Goal: Task Accomplishment & Management: Manage account settings

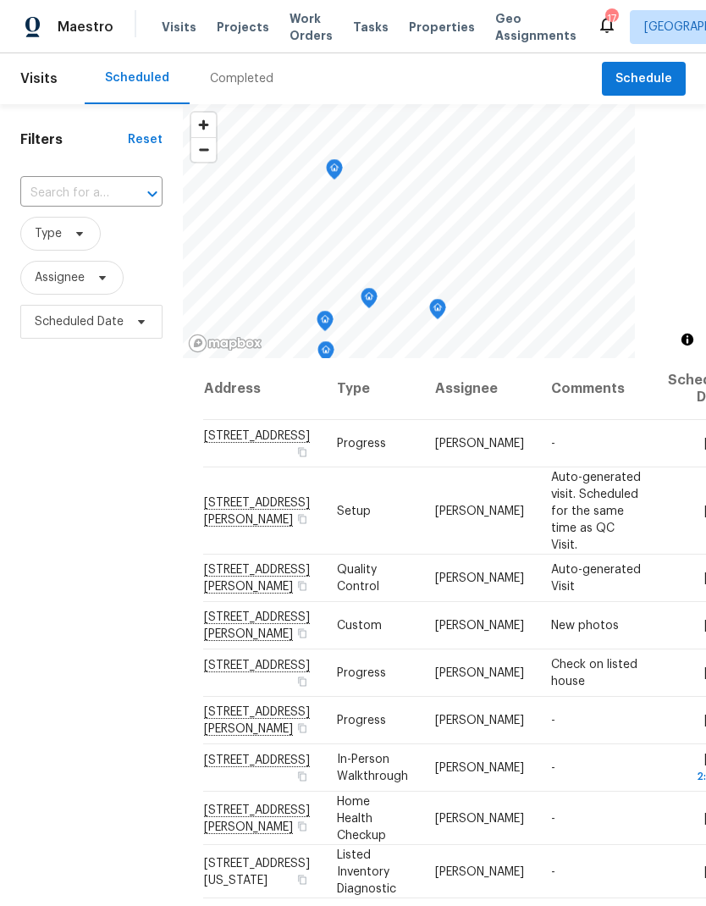
click at [70, 197] on input "text" at bounding box center [67, 193] width 95 height 26
type input "19370"
click at [76, 242] on li "[STREET_ADDRESS]" at bounding box center [89, 232] width 141 height 28
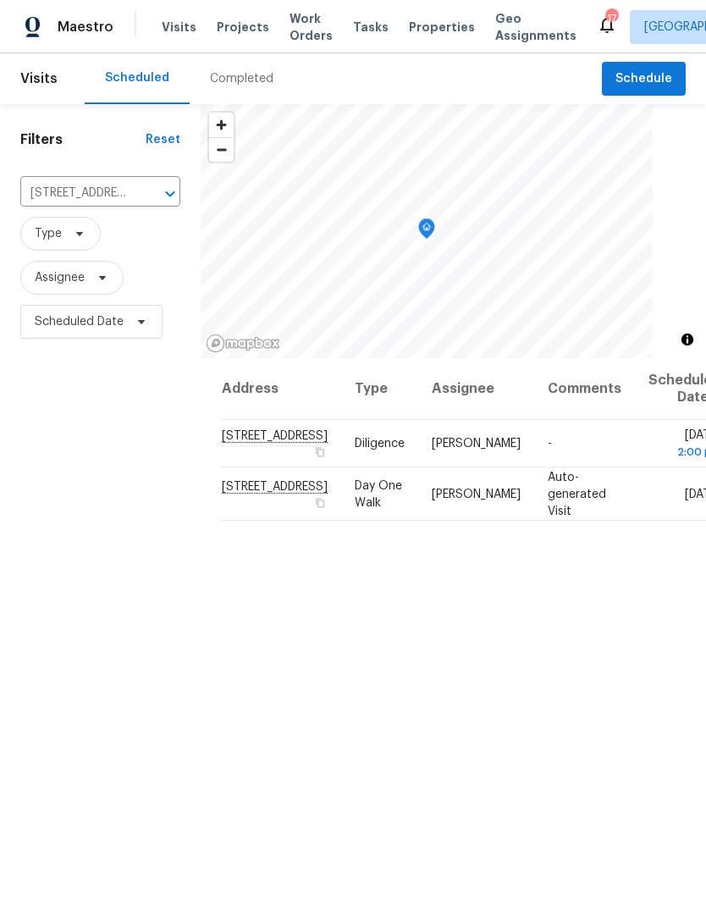
click at [238, 27] on span "Projects" at bounding box center [243, 27] width 52 height 17
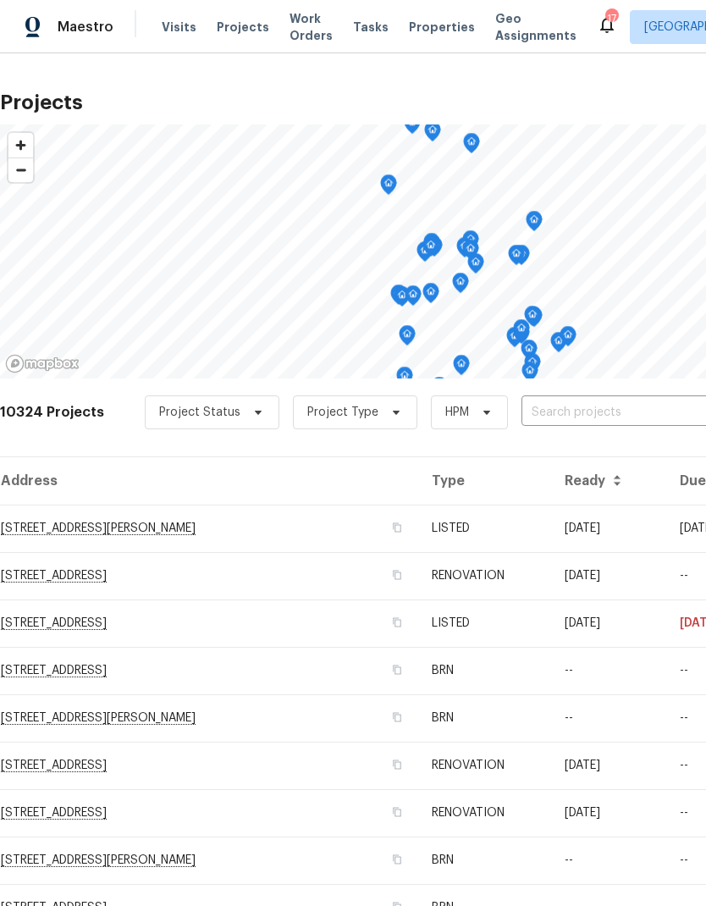
click at [565, 411] on input "text" at bounding box center [618, 413] width 194 height 26
type input "3089"
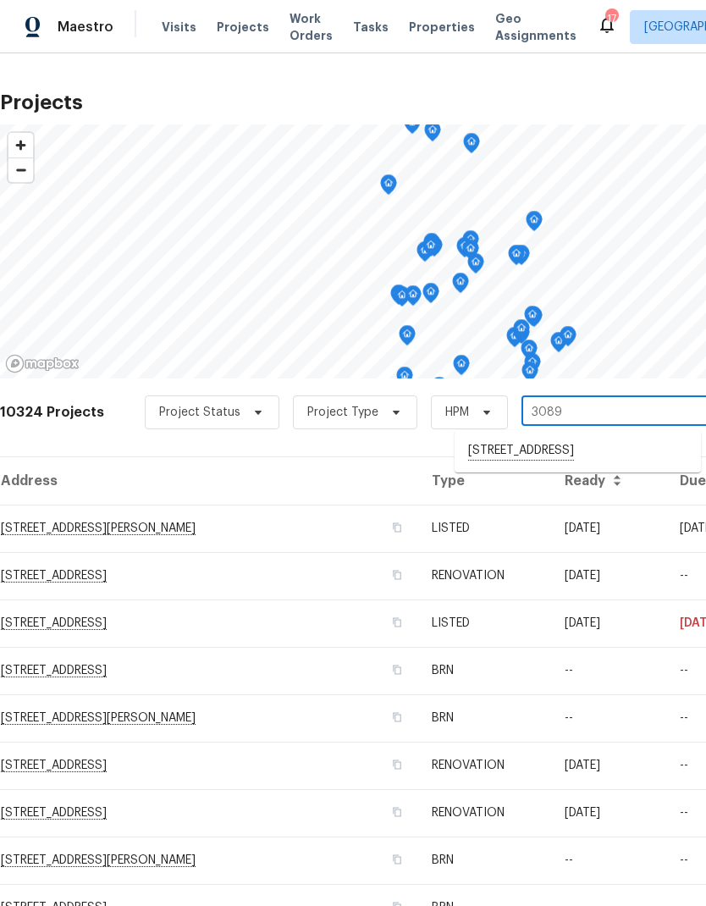
click at [551, 450] on li "[STREET_ADDRESS]" at bounding box center [578, 451] width 246 height 29
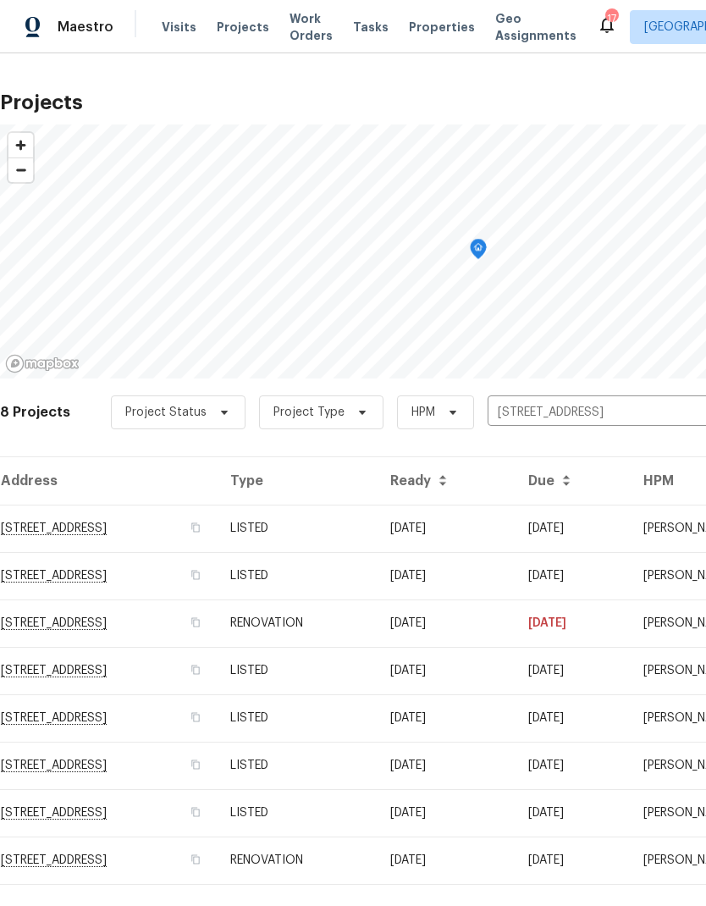
click at [377, 858] on td "RENOVATION" at bounding box center [297, 859] width 160 height 47
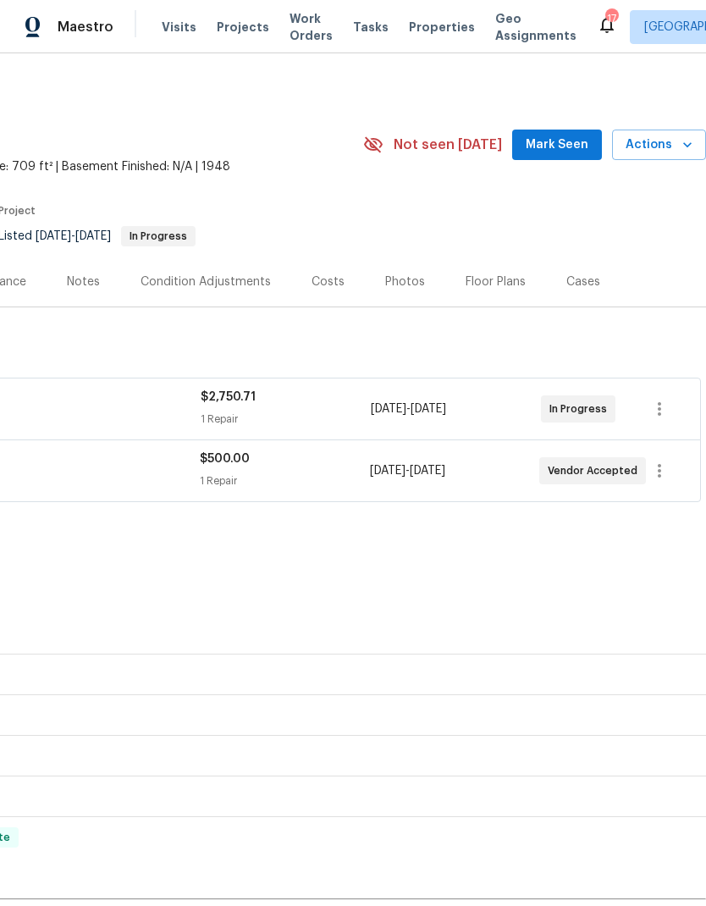
scroll to position [0, 251]
click at [497, 283] on div "Floor Plans" at bounding box center [496, 281] width 60 height 17
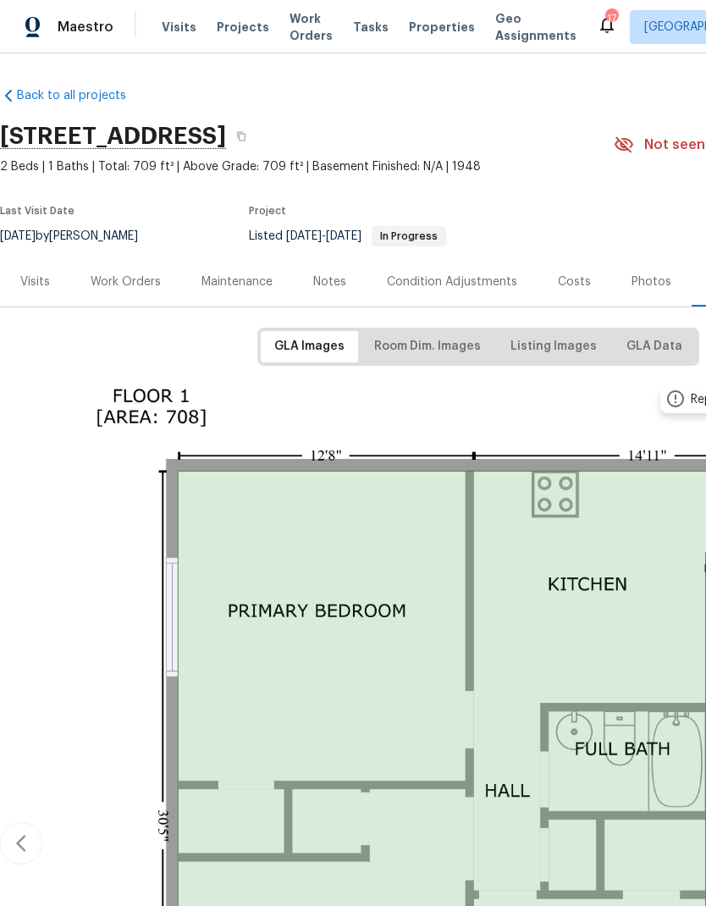
click at [425, 21] on span "Properties" at bounding box center [442, 27] width 66 height 17
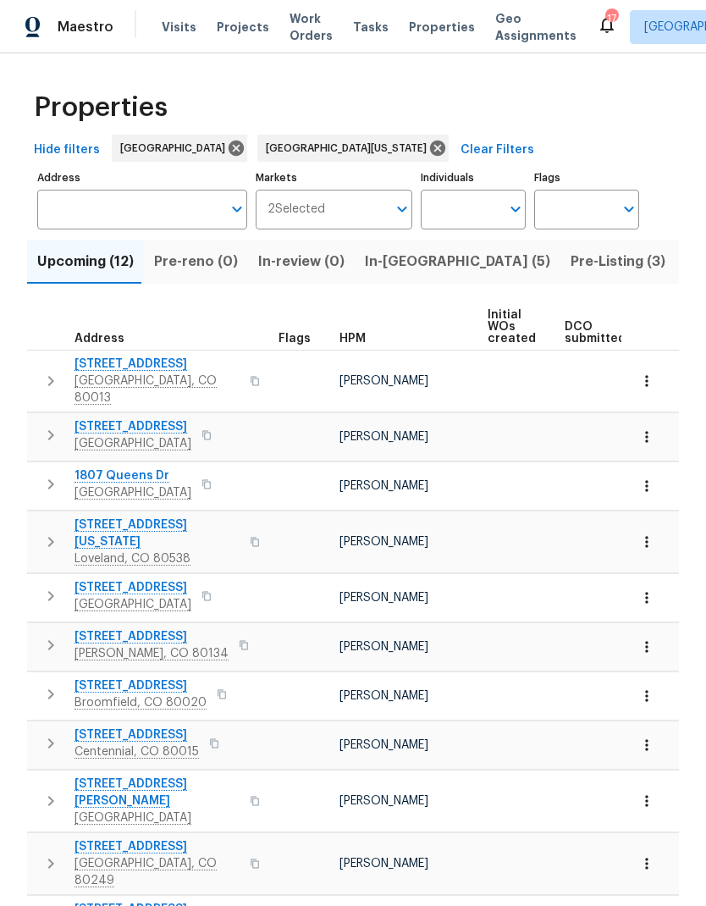
click at [384, 268] on span "In-reno (5)" at bounding box center [457, 262] width 185 height 24
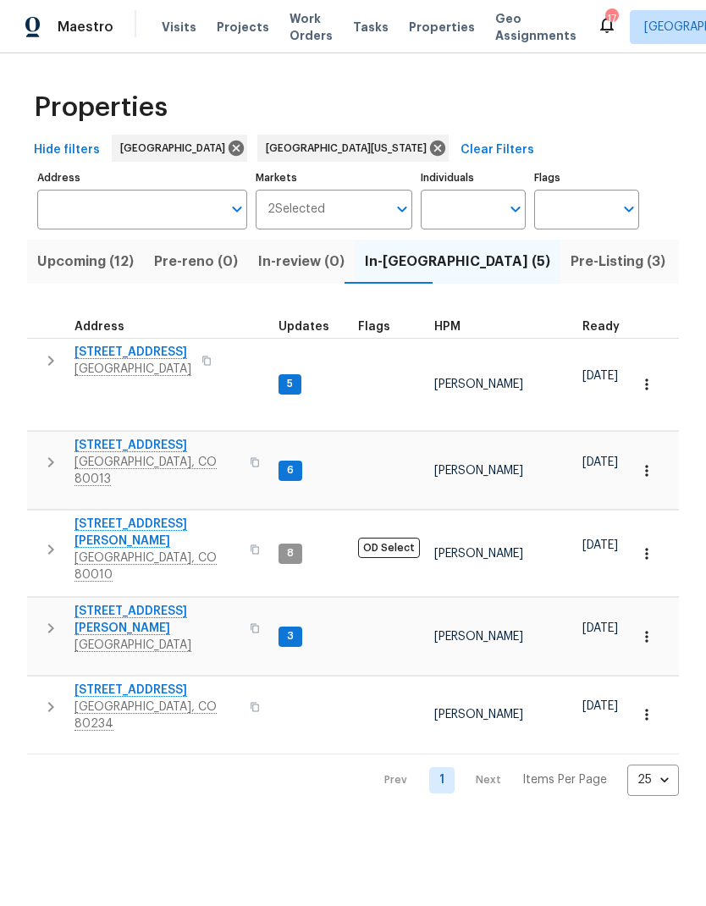
click at [153, 603] on span "10490 W Jewell Ave Apt C" at bounding box center [156, 620] width 165 height 34
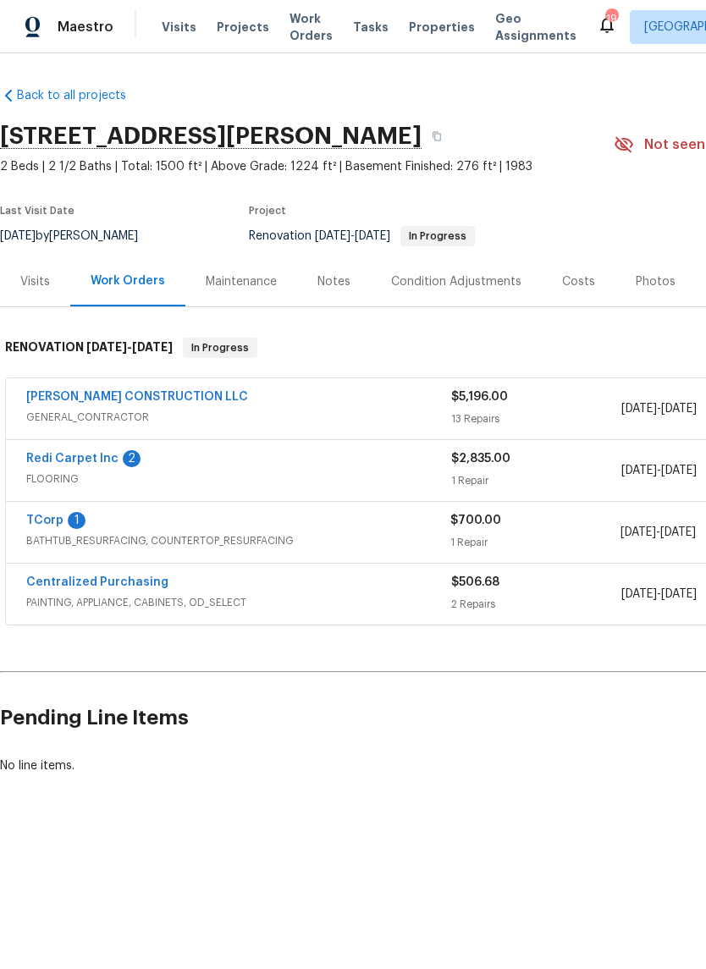
click at [651, 284] on div "Photos" at bounding box center [656, 281] width 40 height 17
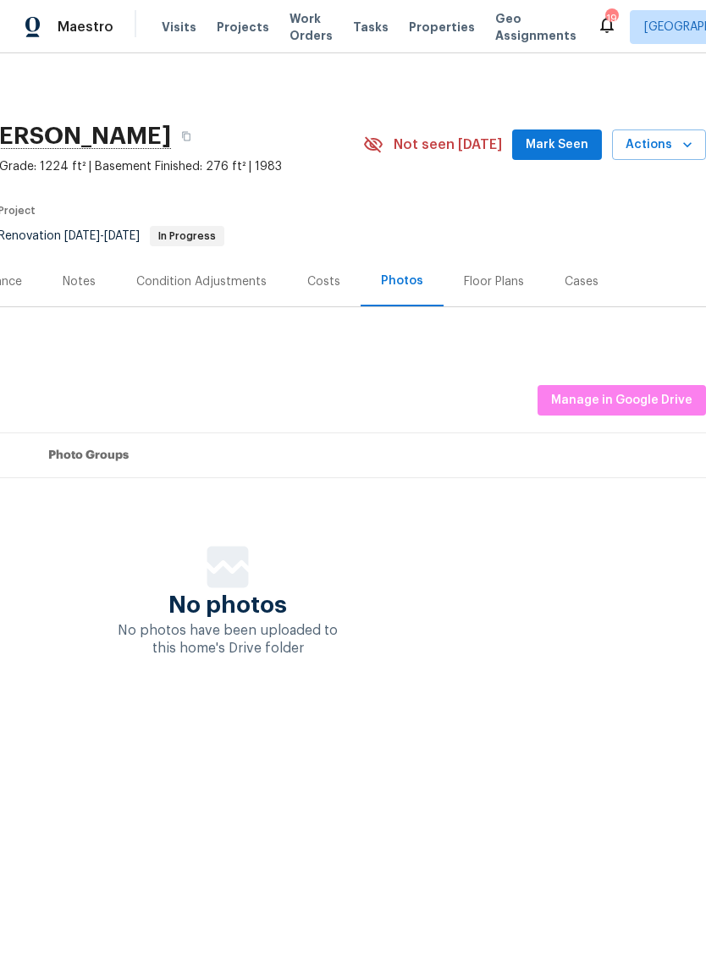
scroll to position [0, 251]
click at [486, 284] on div "Floor Plans" at bounding box center [494, 281] width 60 height 17
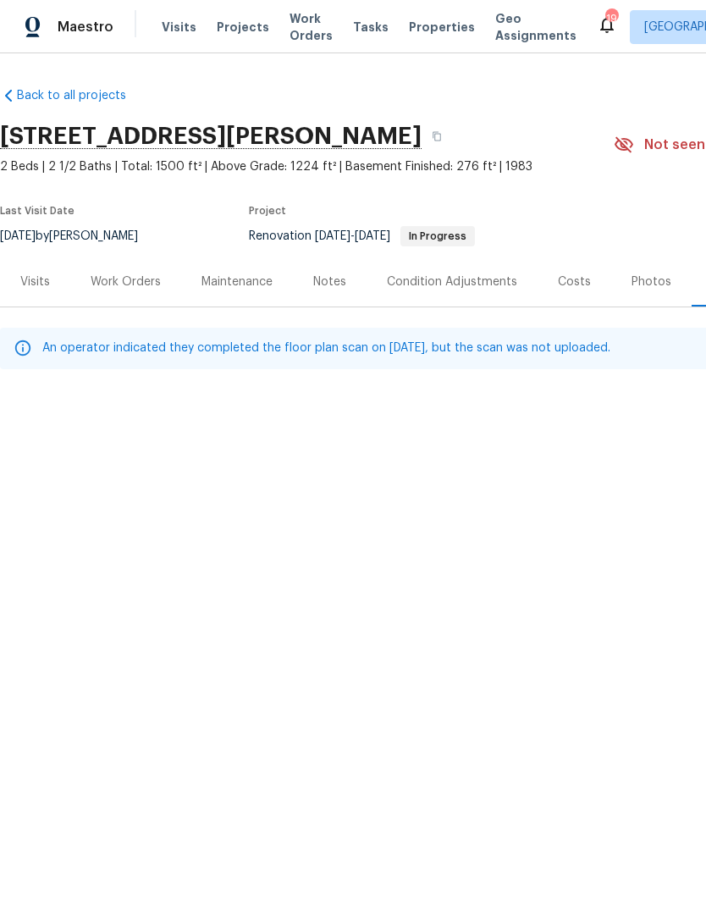
click at [176, 30] on span "Visits" at bounding box center [179, 27] width 35 height 17
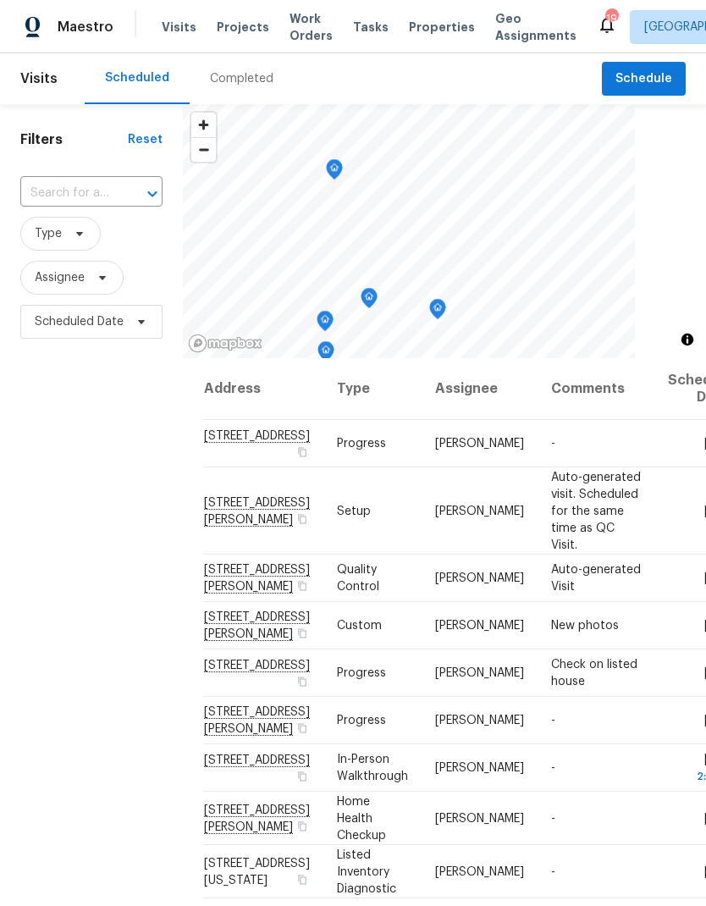
click at [232, 77] on div "Completed" at bounding box center [241, 78] width 63 height 17
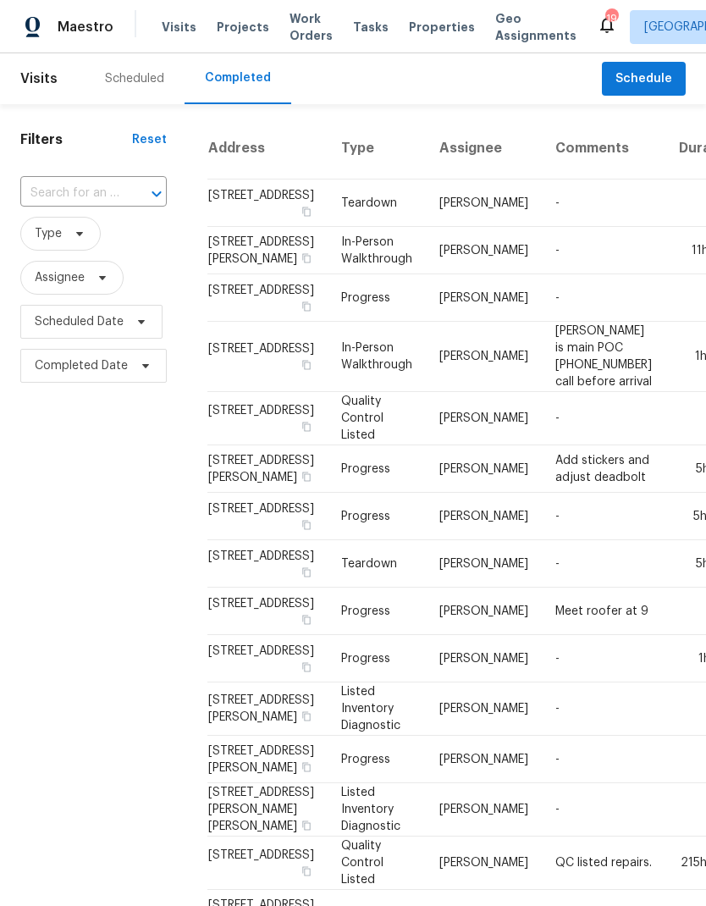
click at [63, 190] on input "text" at bounding box center [69, 193] width 99 height 26
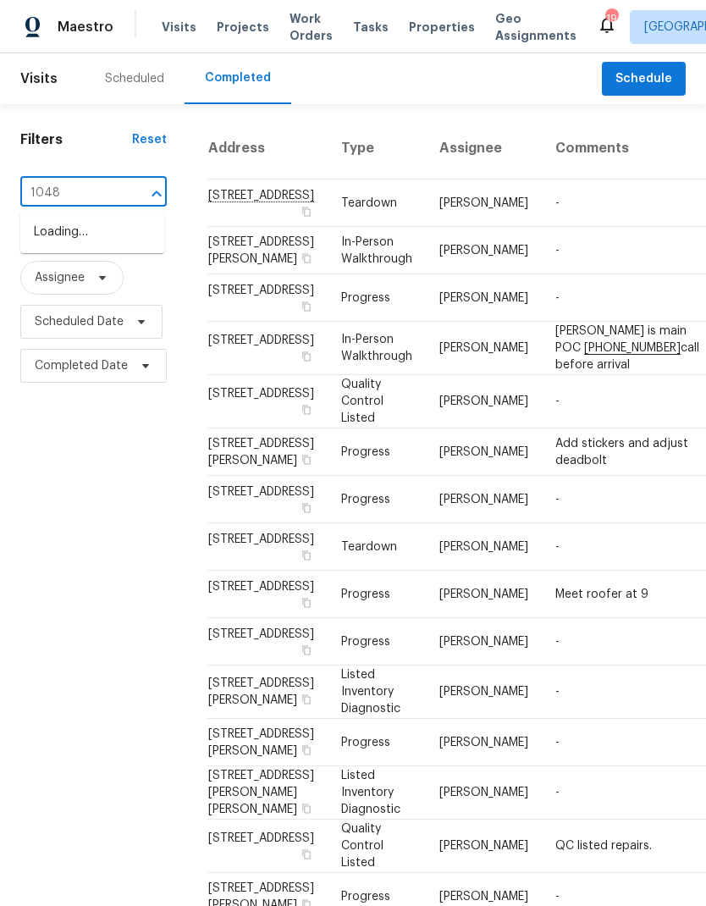
type input "10480"
click at [91, 240] on li "10480 W Jewell Ave Apt C, Lakewood, CO 80232" at bounding box center [92, 241] width 144 height 46
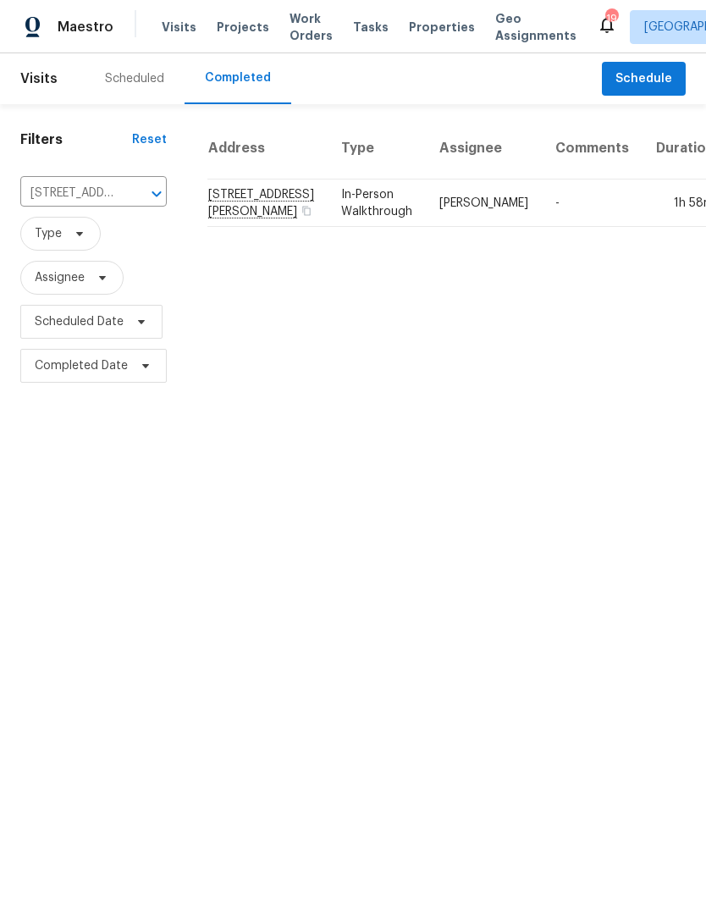
click at [236, 28] on span "Projects" at bounding box center [243, 27] width 52 height 17
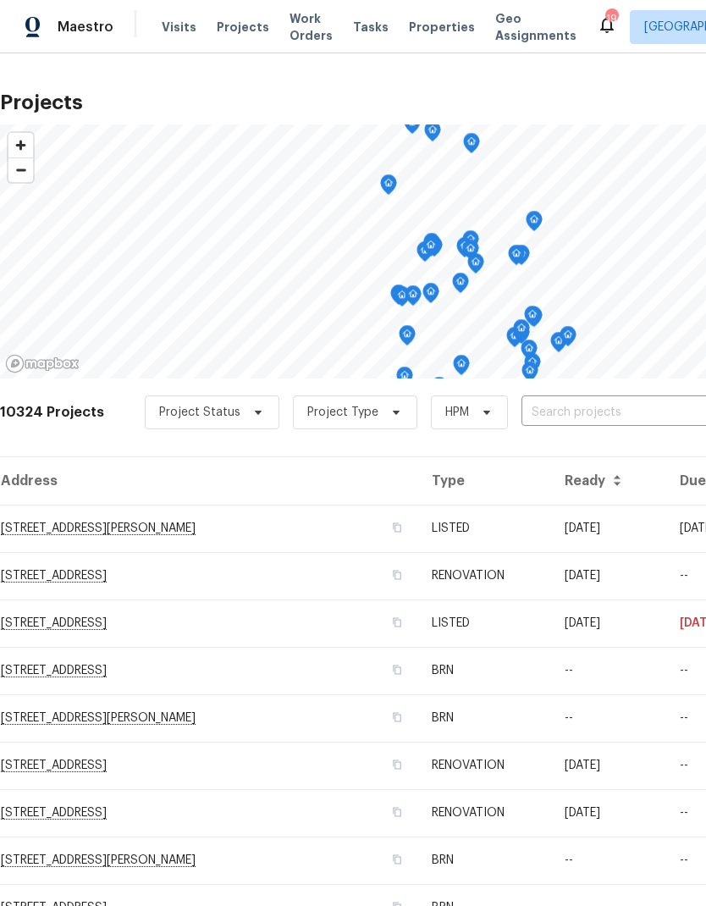
click at [432, 27] on span "Properties" at bounding box center [442, 27] width 66 height 17
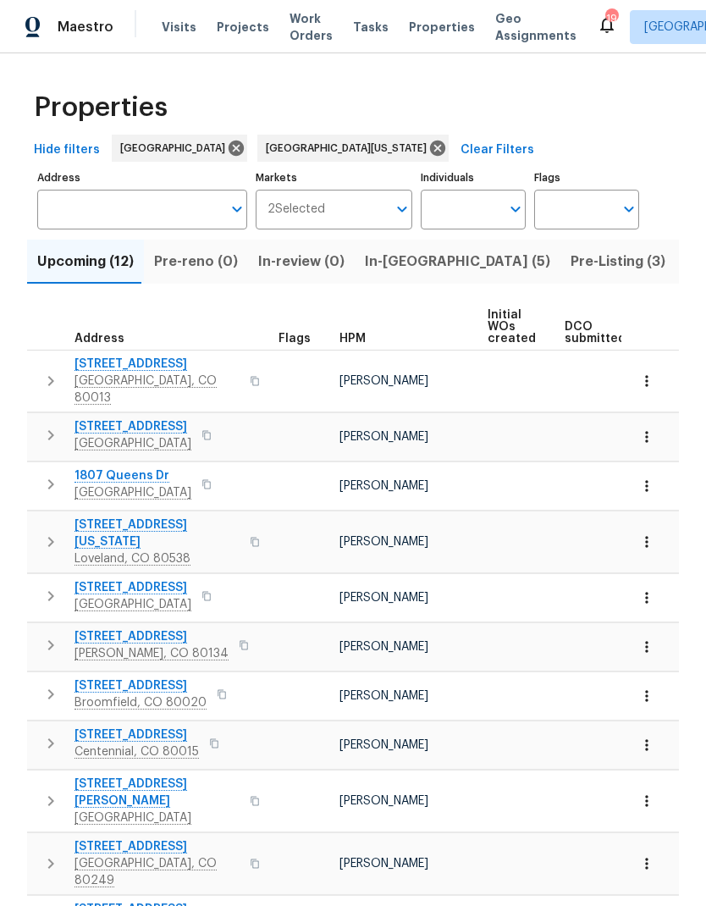
click at [395, 266] on span "In-reno (5)" at bounding box center [457, 262] width 185 height 24
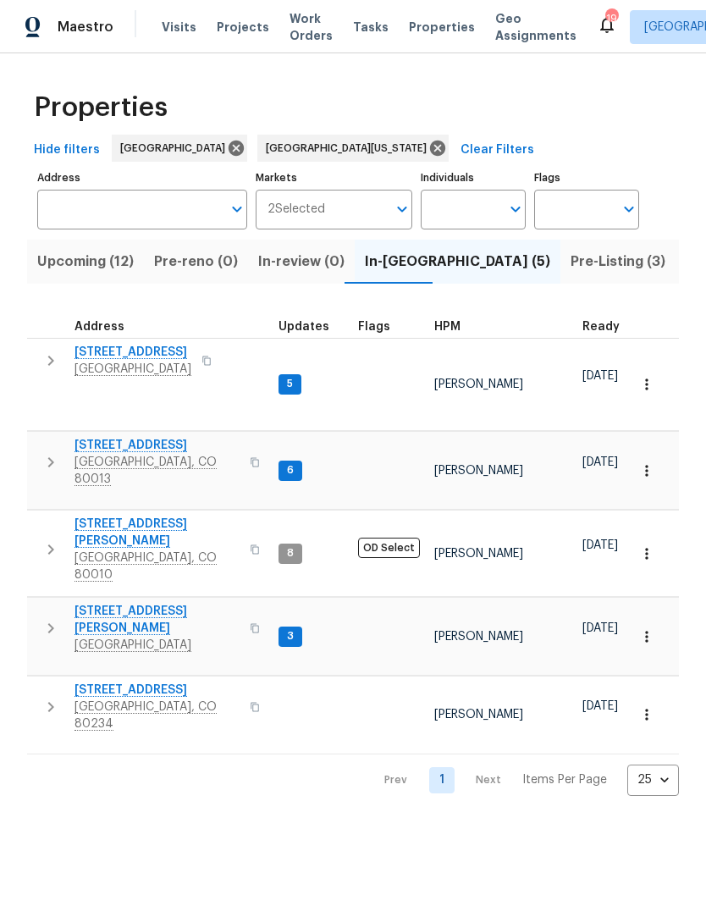
click at [192, 603] on span "10490 W Jewell Ave Apt C" at bounding box center [156, 620] width 165 height 34
click at [146, 603] on span "10490 W Jewell Ave Apt C" at bounding box center [156, 620] width 165 height 34
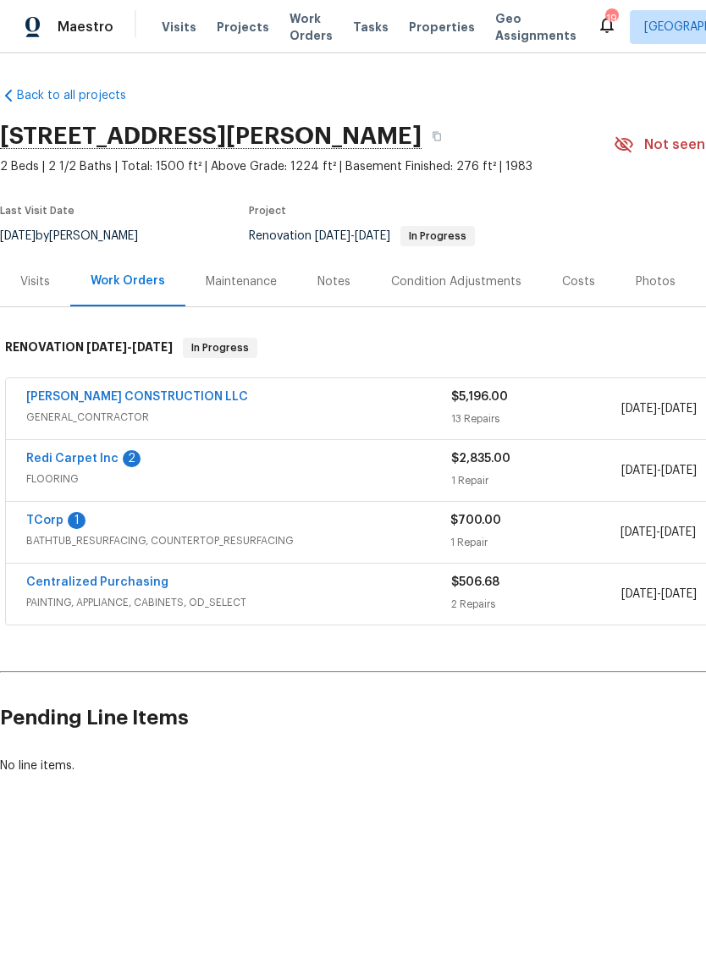
click at [102, 399] on link "[PERSON_NAME] CONSTRUCTION LLC" at bounding box center [137, 397] width 222 height 12
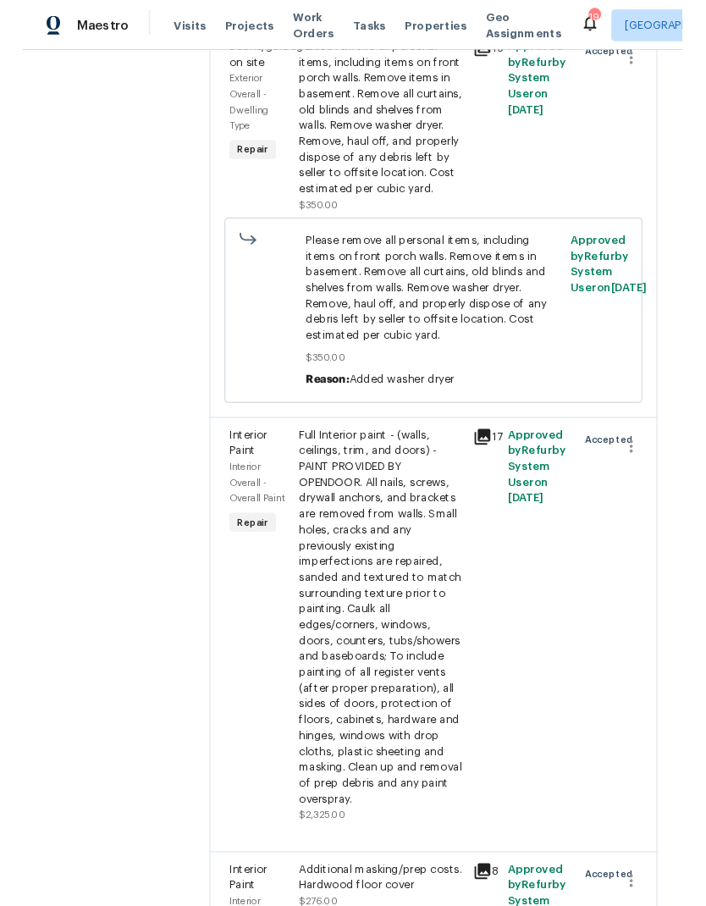
scroll to position [2311, 0]
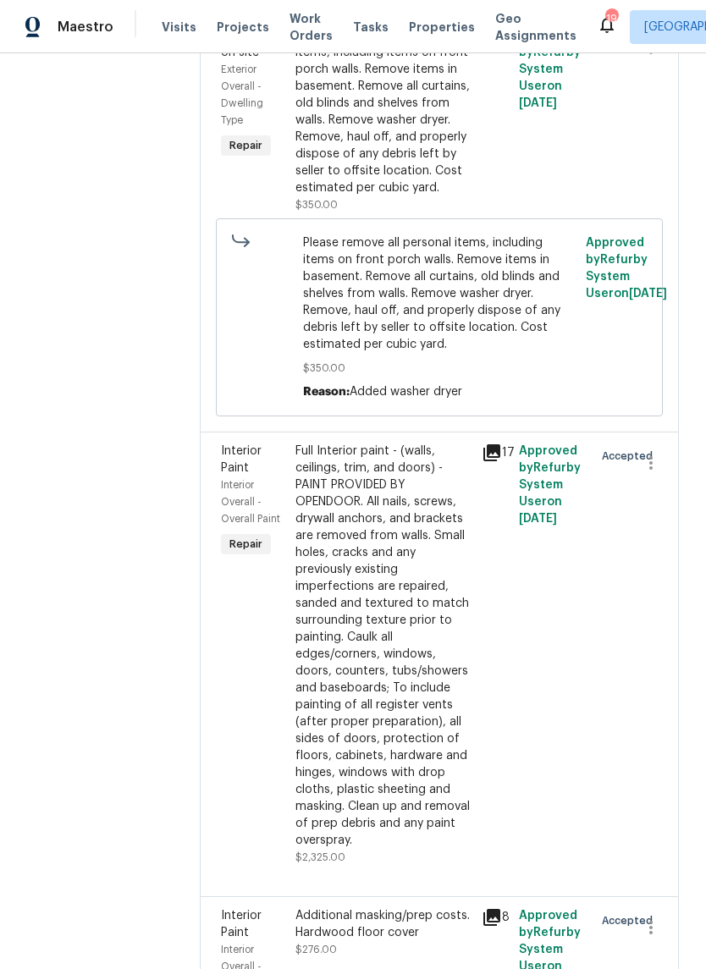
click at [432, 530] on div "Full Interior paint - (walls, ceilings, trim, and doors) - PAINT PROVIDED BY OP…" at bounding box center [383, 646] width 176 height 406
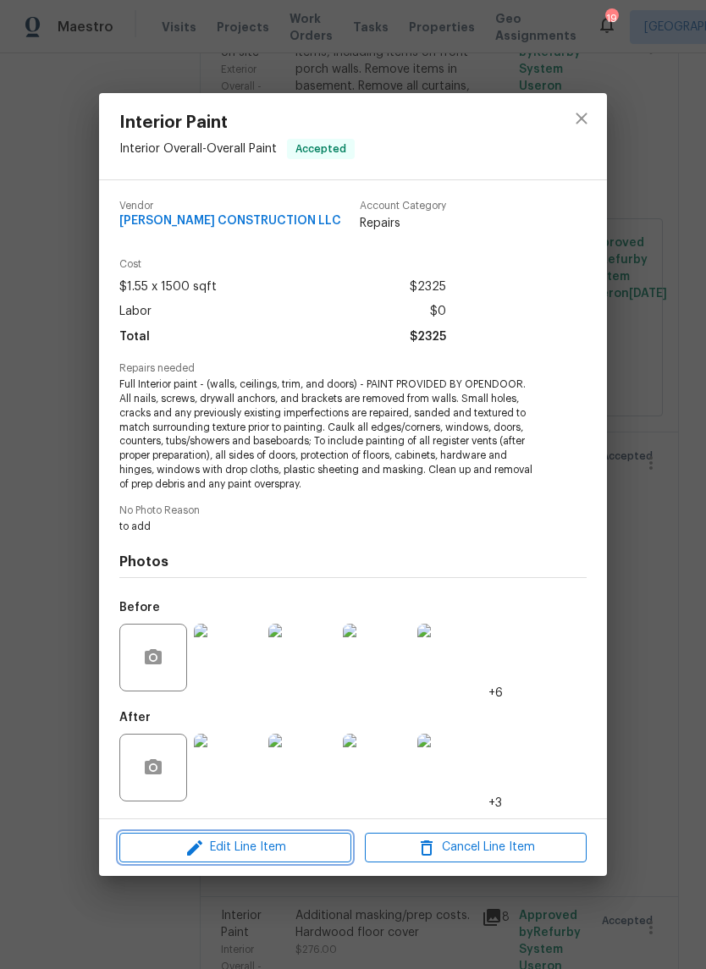
click at [302, 846] on span "Edit Line Item" at bounding box center [235, 847] width 222 height 21
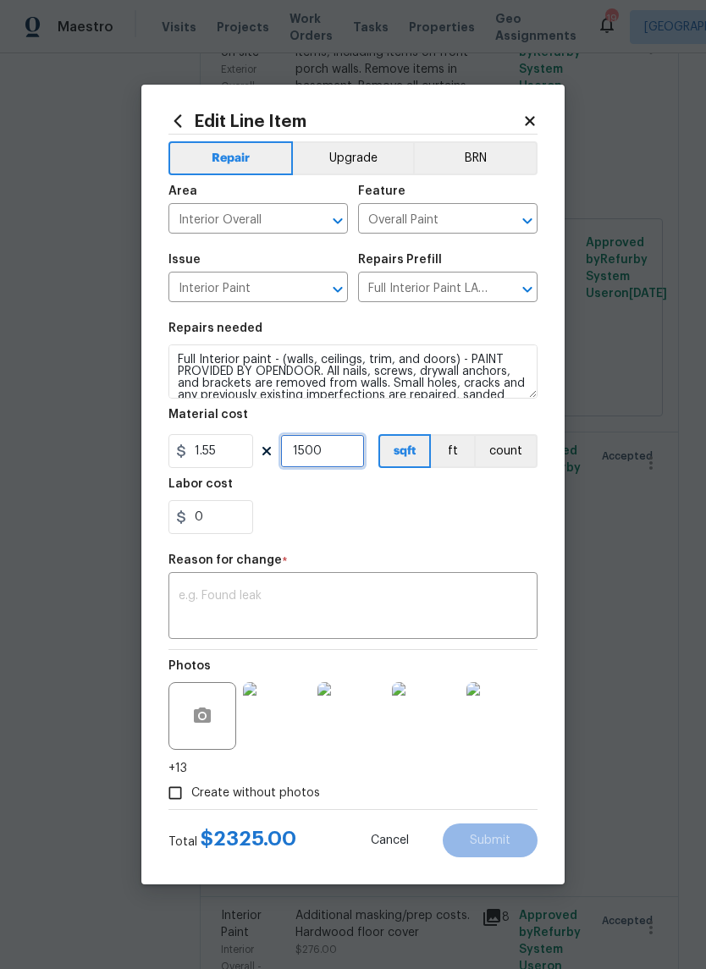
click at [352, 454] on input "1500" at bounding box center [322, 451] width 85 height 34
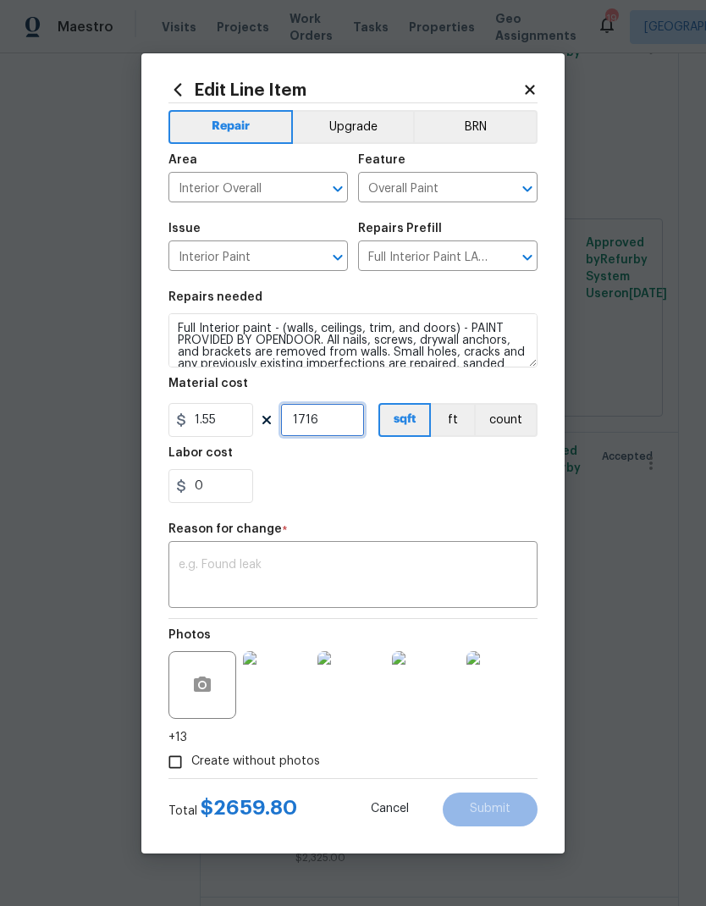
type input "1716"
click at [424, 479] on div "0" at bounding box center [352, 486] width 369 height 34
click at [397, 584] on textarea at bounding box center [353, 577] width 349 height 36
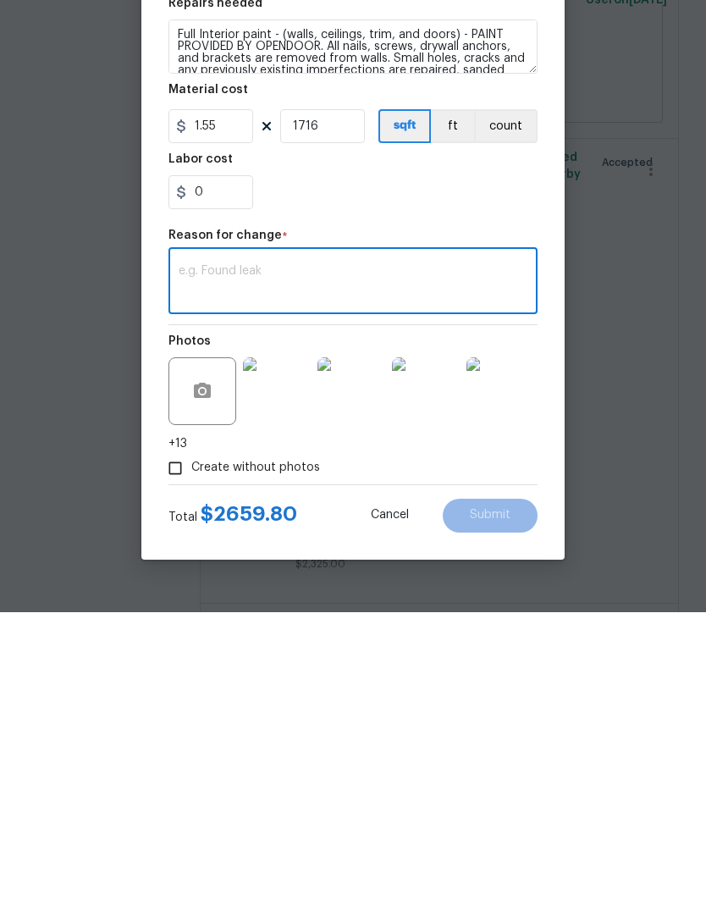
type textarea "S"
type textarea "Living sf is 1716"
click at [491, 803] on span "Submit" at bounding box center [490, 809] width 41 height 13
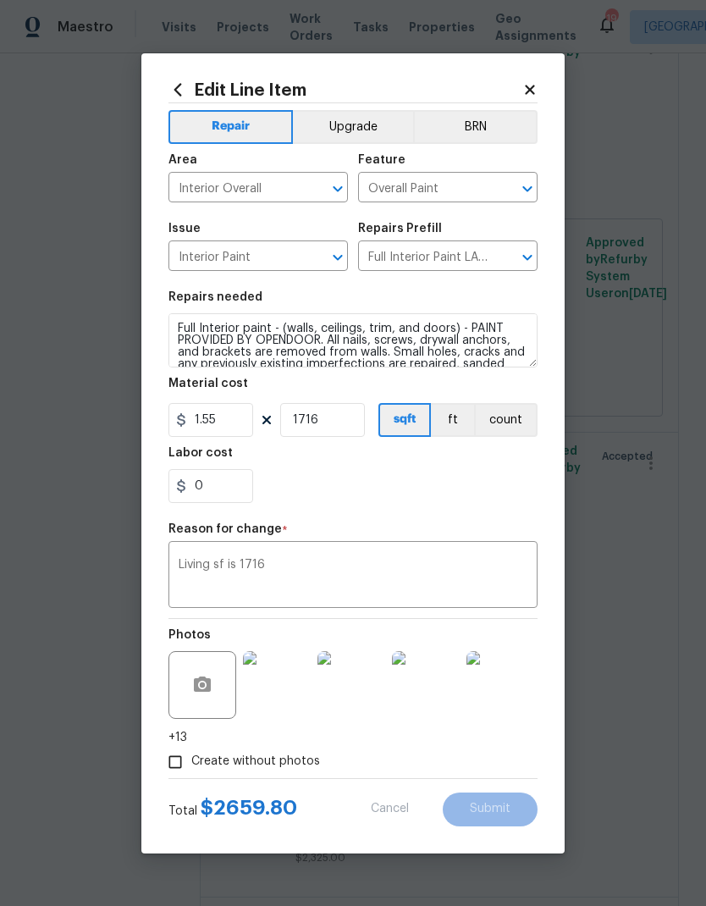
type input "1500"
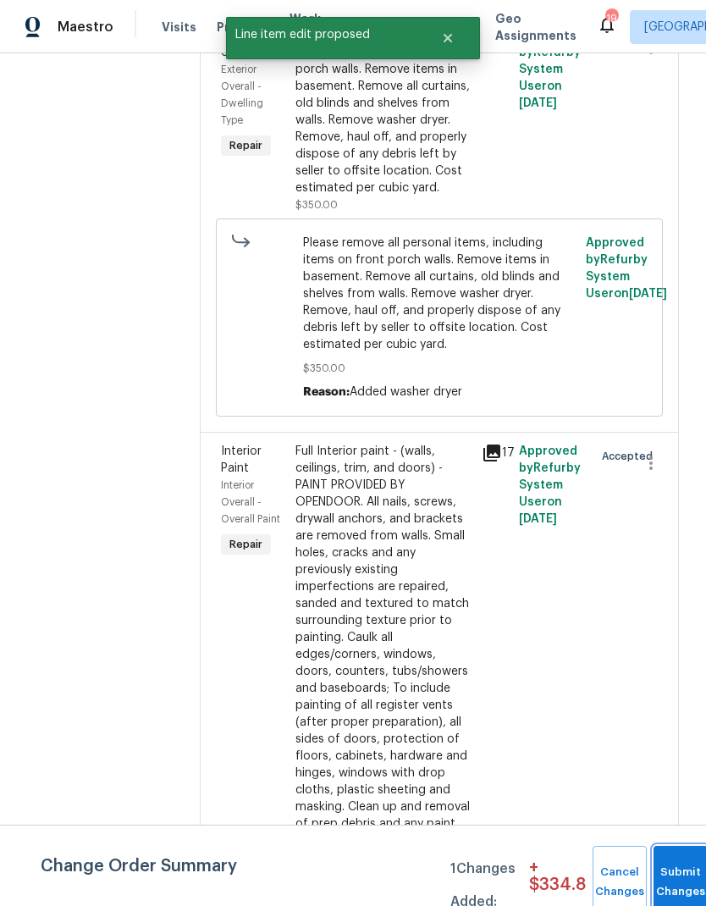
click at [670, 875] on button "Submit Changes" at bounding box center [681, 882] width 54 height 73
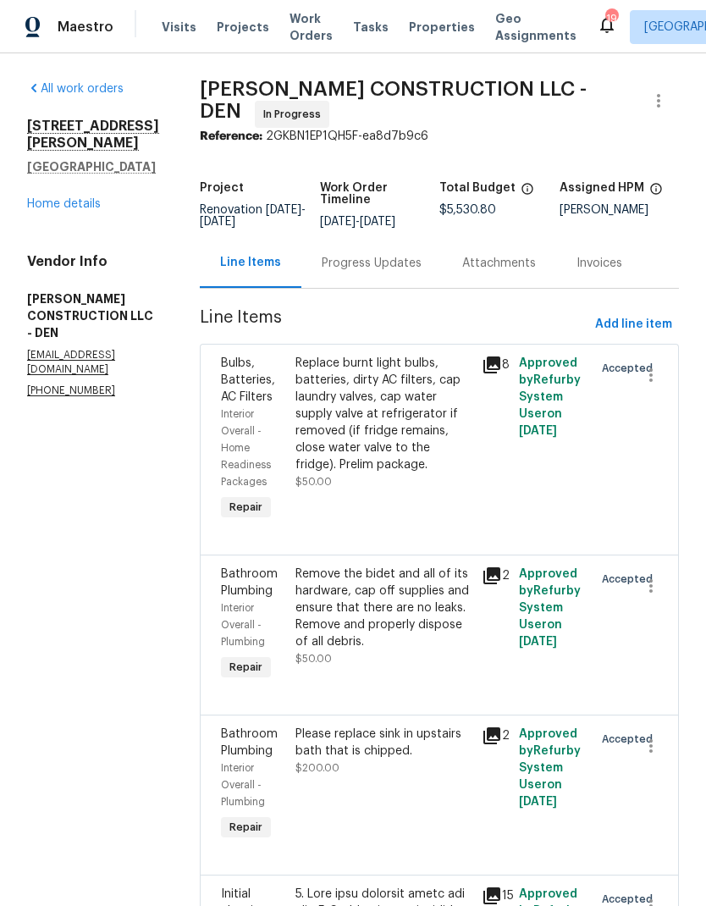
scroll to position [0, 0]
click at [74, 198] on link "Home details" at bounding box center [64, 204] width 74 height 12
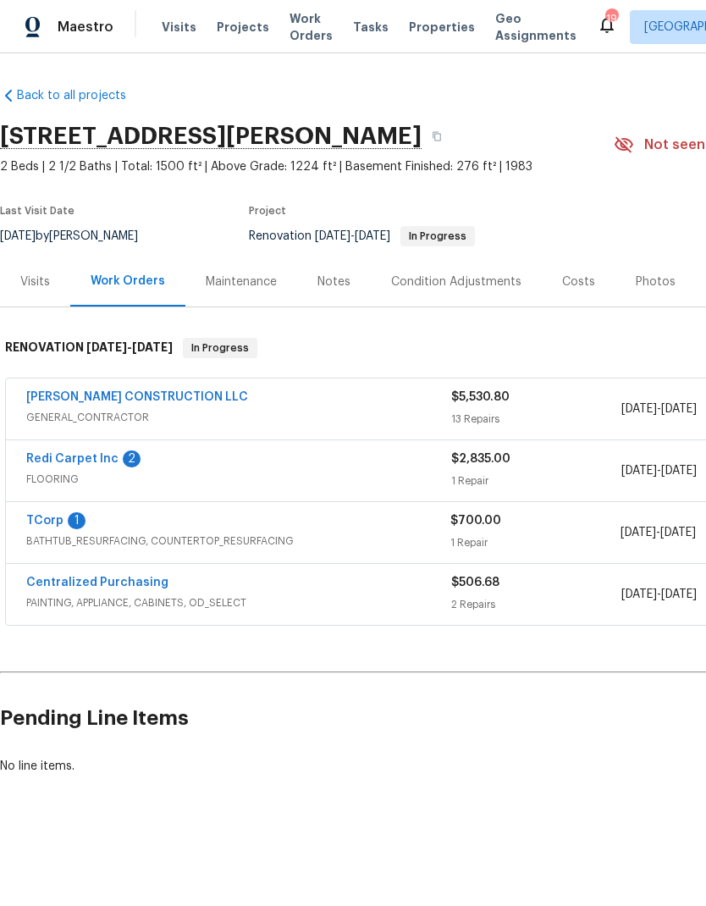
click at [115, 393] on link "[PERSON_NAME] CONSTRUCTION LLC" at bounding box center [137, 397] width 222 height 12
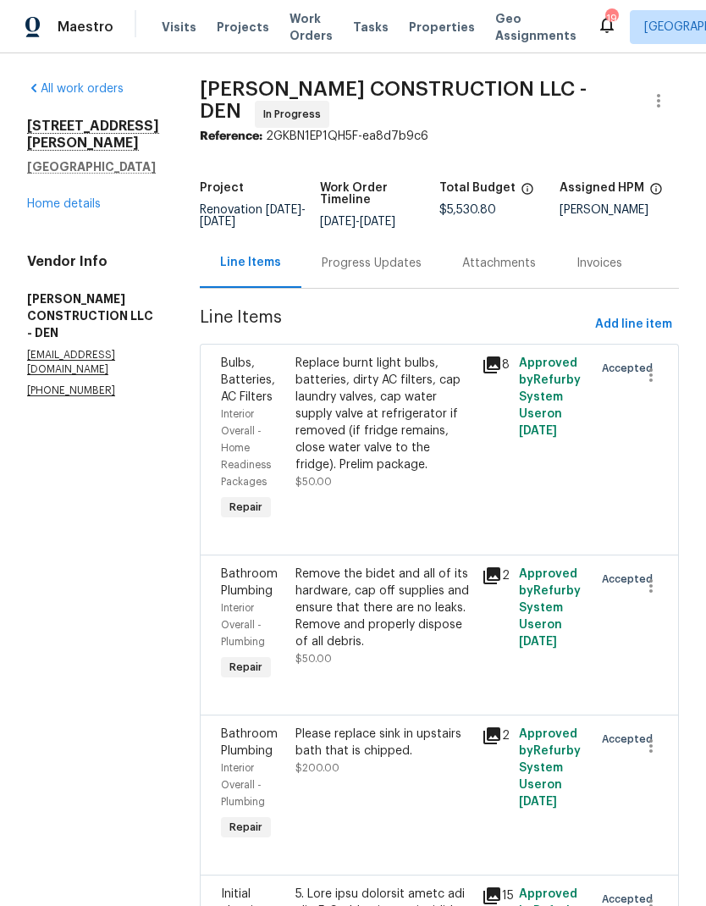
click at [63, 210] on link "Home details" at bounding box center [64, 204] width 74 height 12
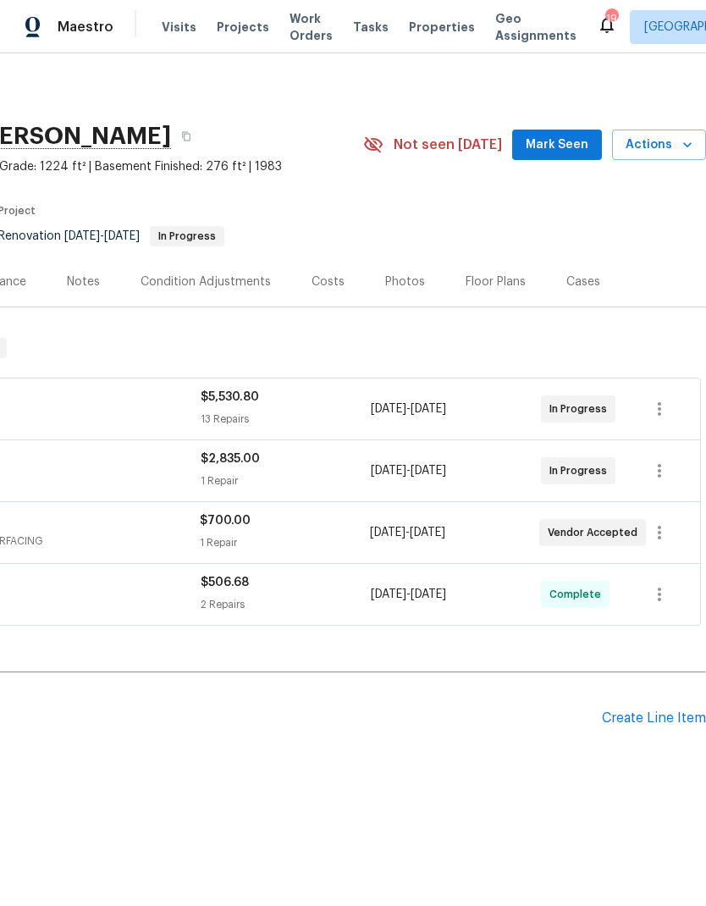
scroll to position [0, 251]
click at [656, 407] on icon "button" at bounding box center [659, 409] width 20 height 20
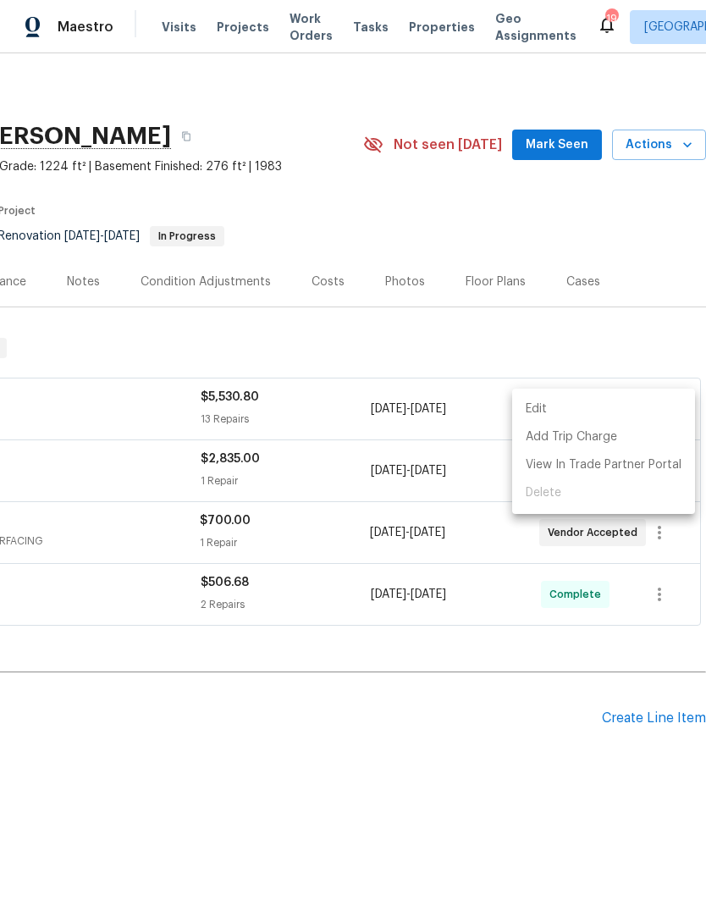
click at [539, 406] on li "Edit" at bounding box center [603, 409] width 183 height 28
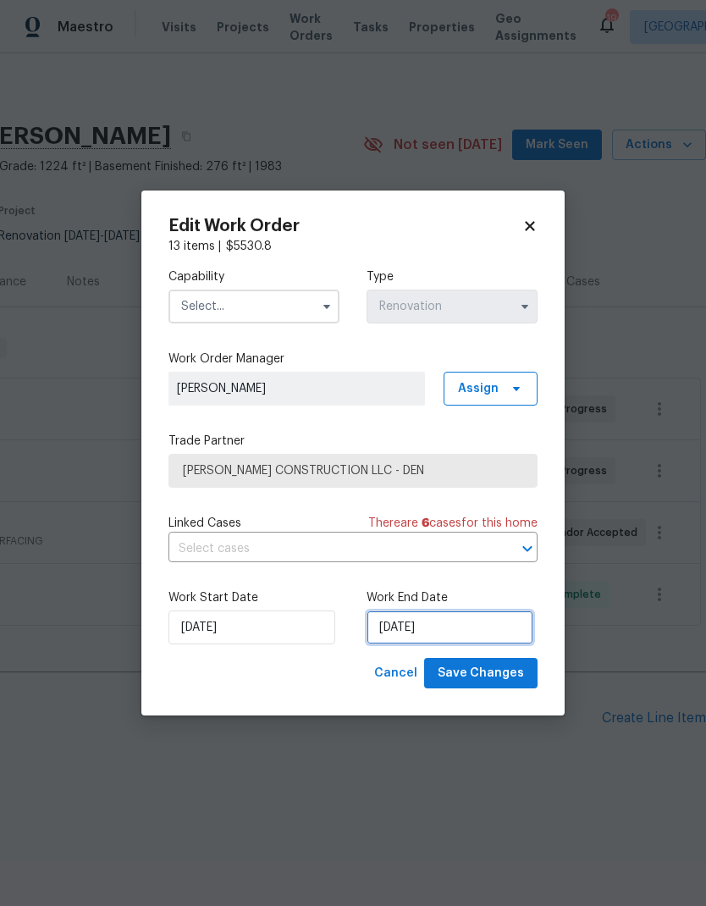
click at [478, 633] on input "9/25/2025" at bounding box center [450, 627] width 167 height 34
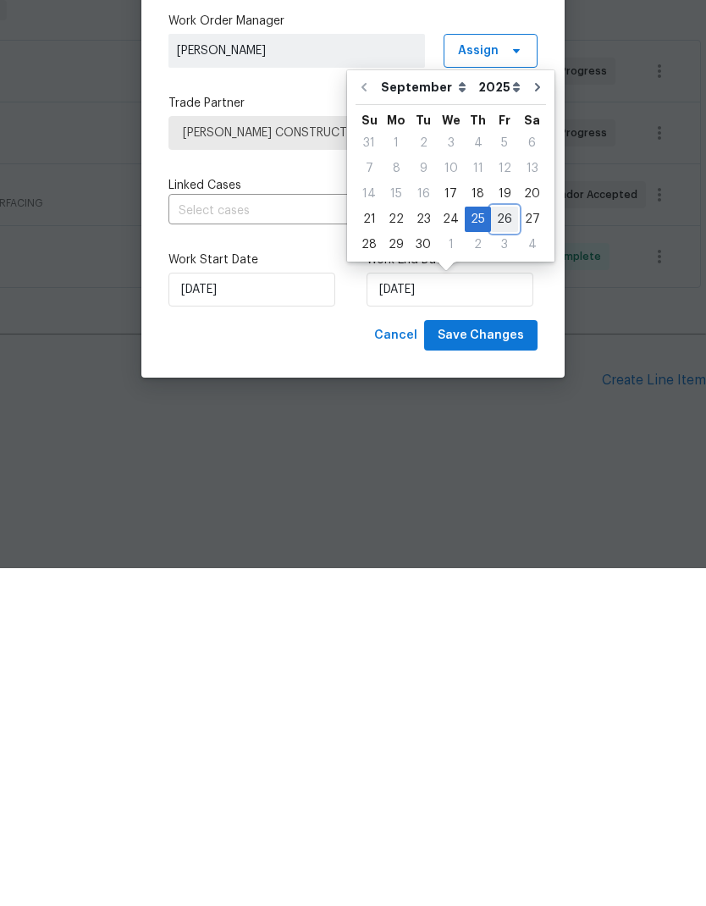
click at [503, 545] on div "26" at bounding box center [504, 557] width 27 height 24
type input "[DATE]"
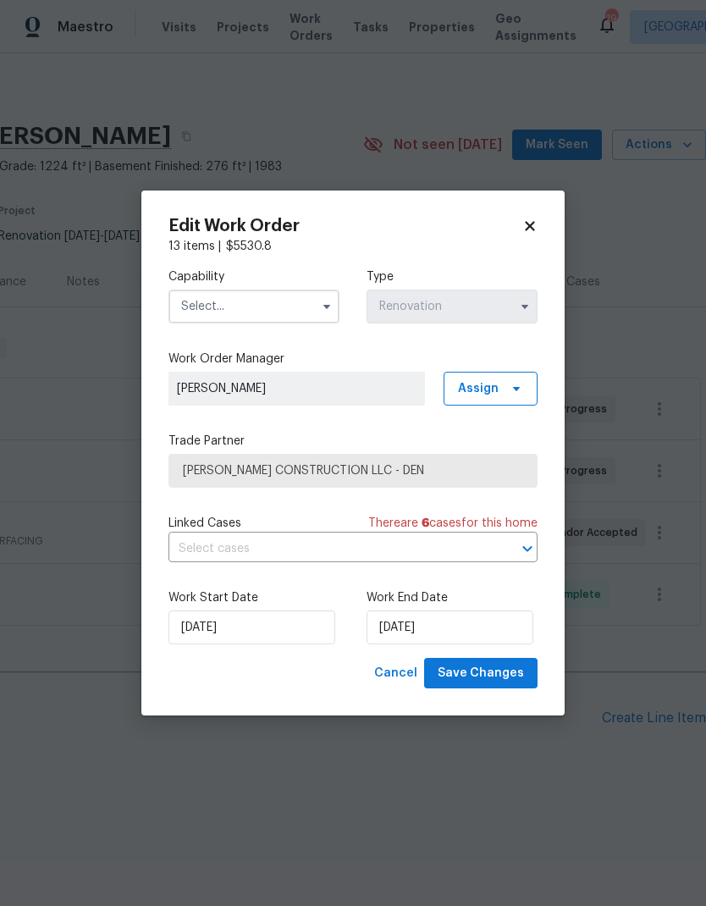
click at [322, 308] on icon "button" at bounding box center [327, 307] width 14 height 14
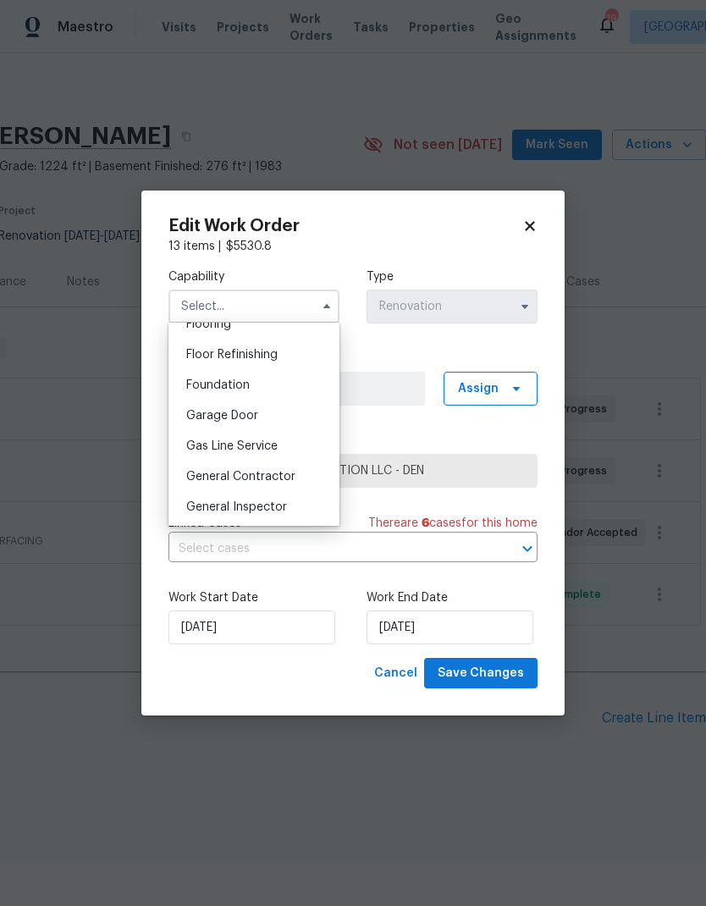
scroll to position [681, 0]
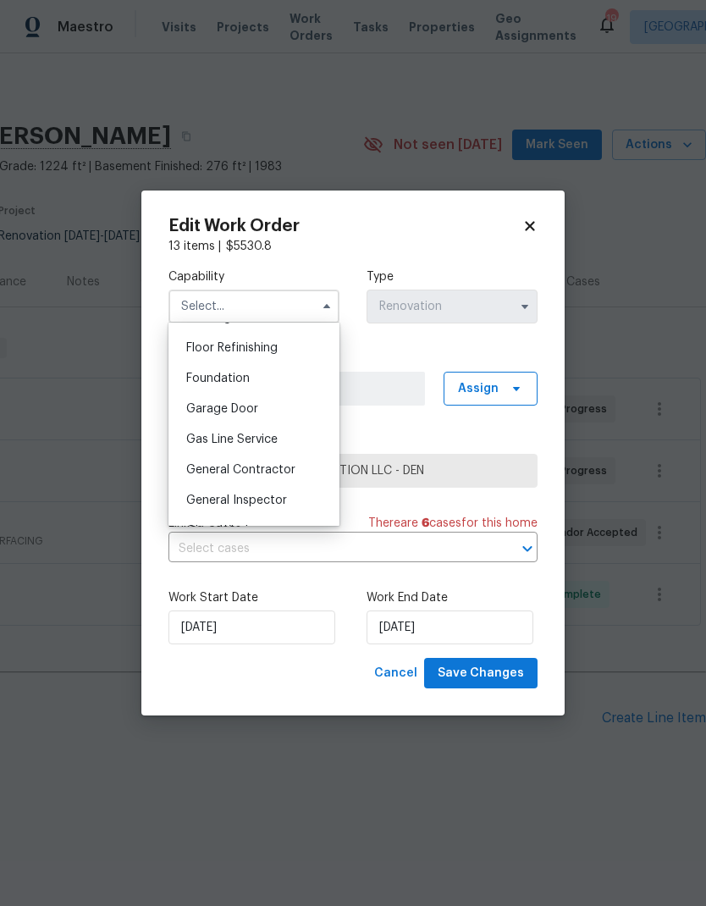
click at [281, 466] on span "General Contractor" at bounding box center [240, 470] width 109 height 12
type input "General Contractor"
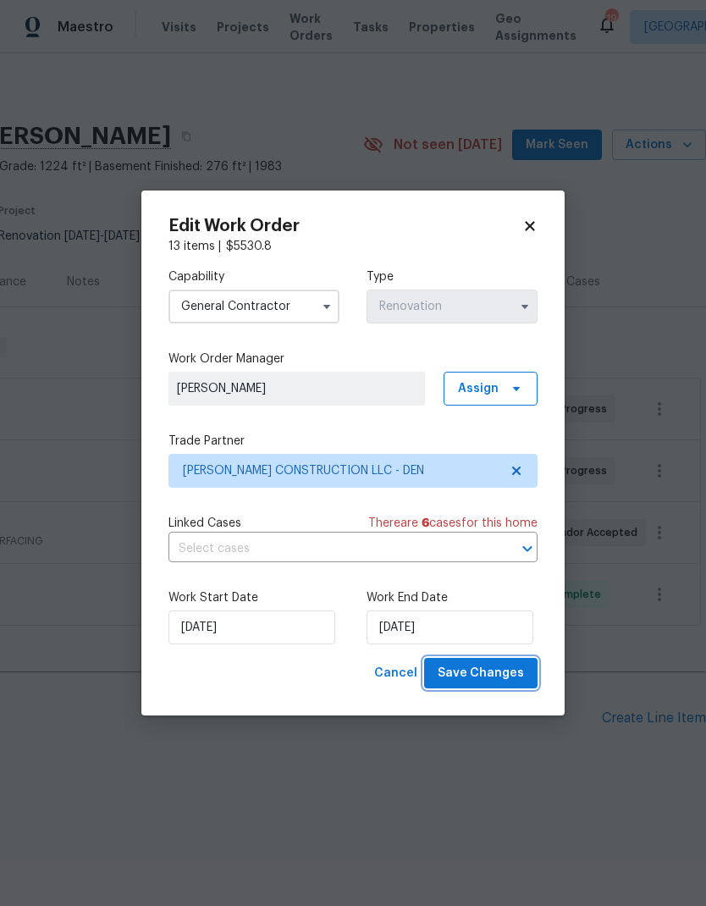
click at [499, 679] on span "Save Changes" at bounding box center [481, 673] width 86 height 21
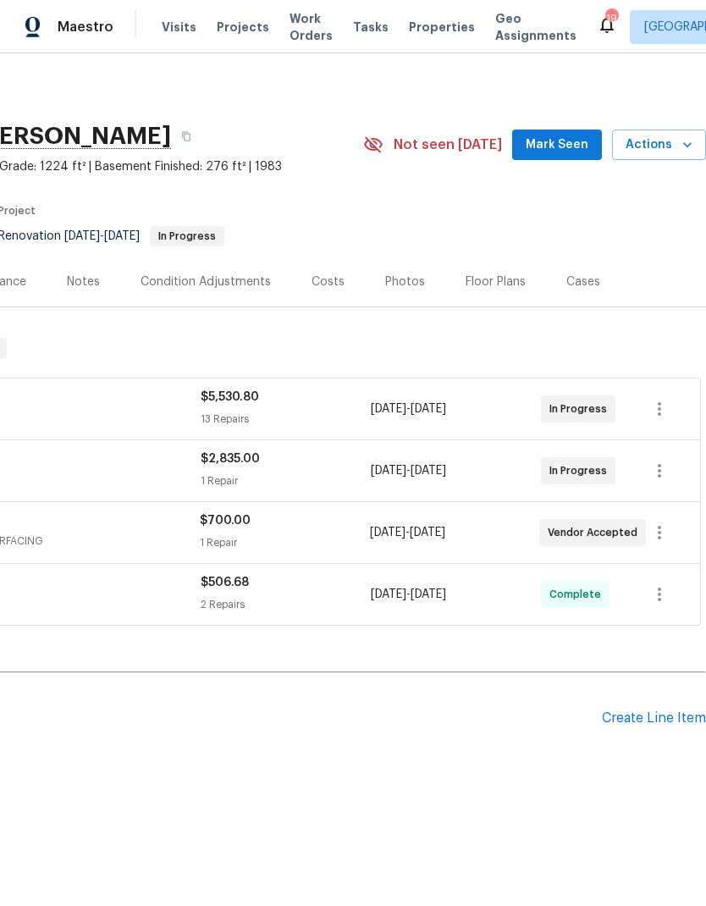
scroll to position [0, 251]
click at [660, 408] on icon "button" at bounding box center [659, 409] width 3 height 14
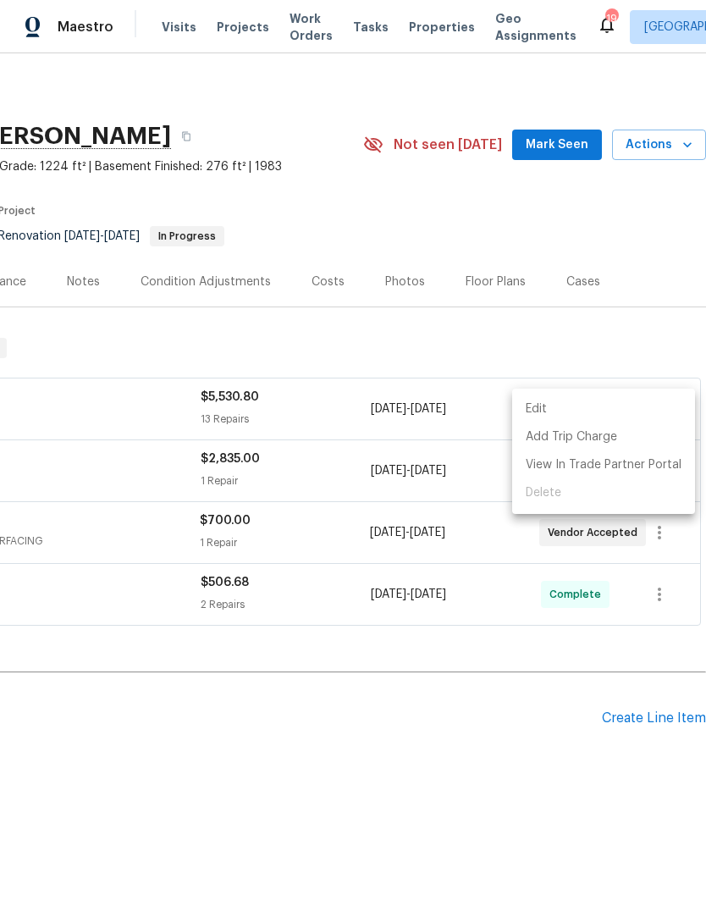
click at [543, 406] on li "Edit" at bounding box center [603, 409] width 183 height 28
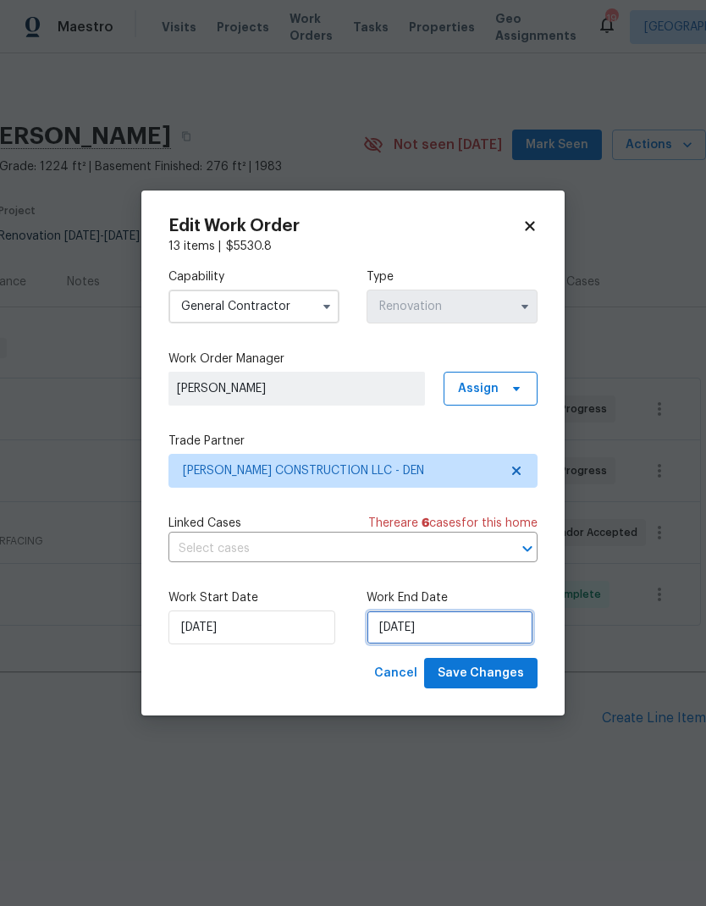
click at [488, 624] on input "[DATE]" at bounding box center [450, 627] width 167 height 34
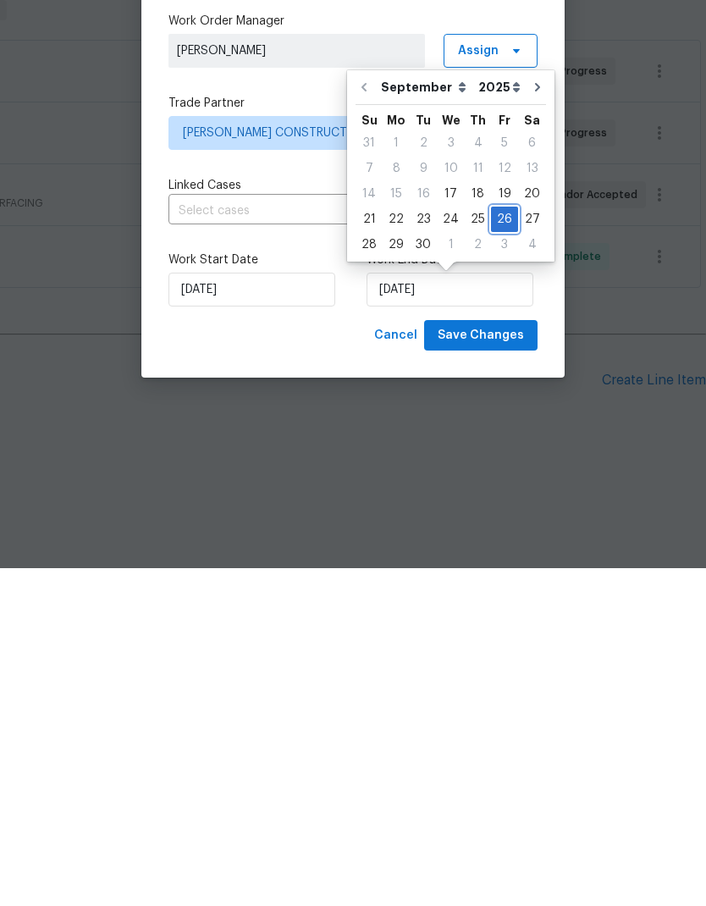
click at [494, 545] on div "26" at bounding box center [504, 557] width 27 height 24
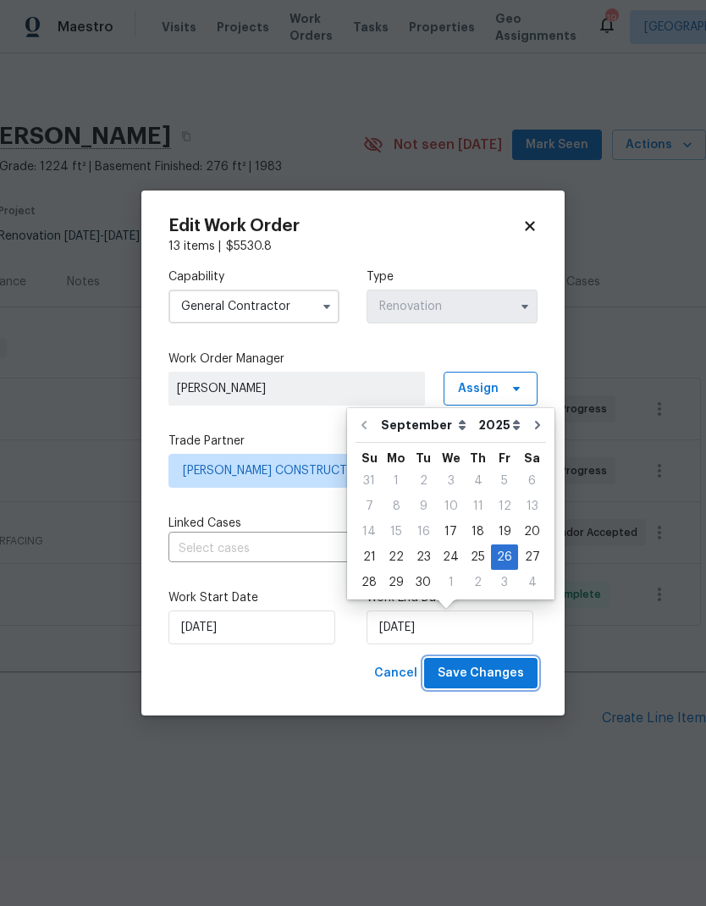
click at [490, 680] on span "Save Changes" at bounding box center [481, 673] width 86 height 21
